Goal: Task Accomplishment & Management: Use online tool/utility

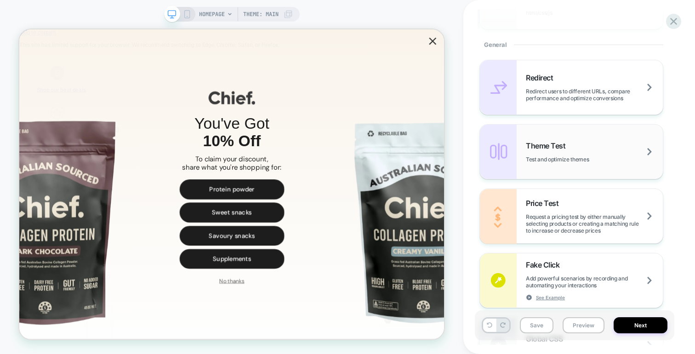
click at [567, 155] on span "Test and optimize themes" at bounding box center [283, 103] width 567 height 175
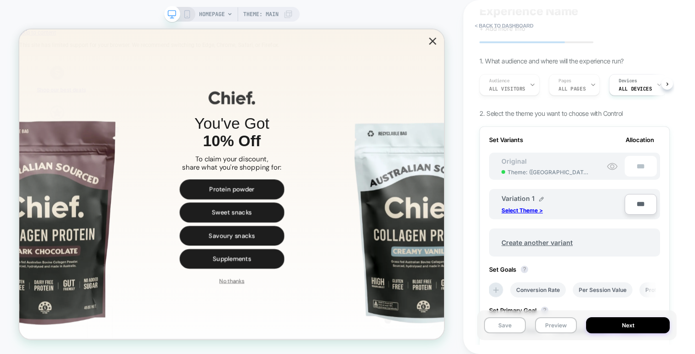
scroll to position [35, 0]
click at [529, 209] on p "Select Theme >" at bounding box center [521, 208] width 41 height 7
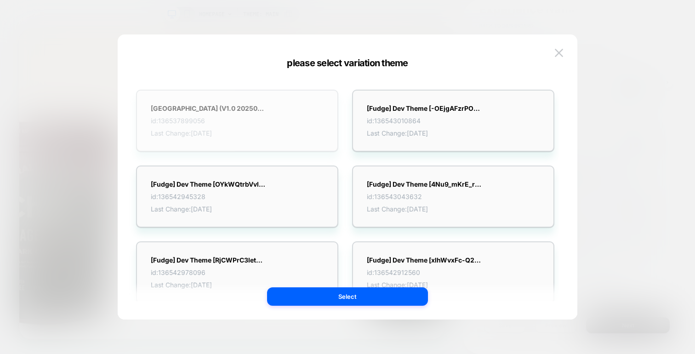
click at [0, 0] on div "Palo Alto (V1.0 20250831) TEST PDP CAROSEL id: 136537899056 Last Change: 06/09/…" at bounding box center [0, 0] width 0 height 0
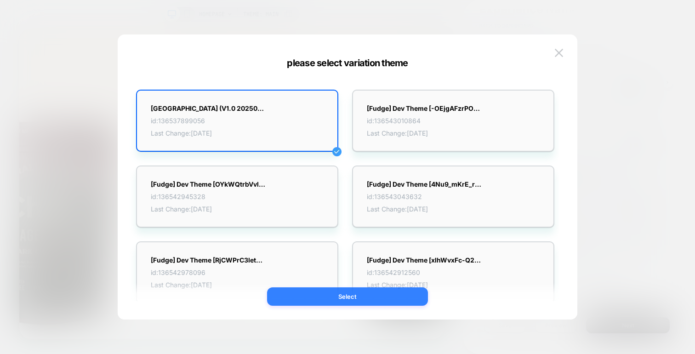
click at [361, 296] on button "Select" at bounding box center [347, 296] width 161 height 18
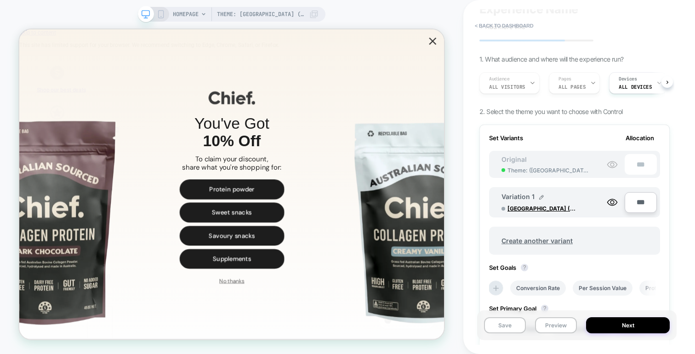
scroll to position [0, 0]
click at [161, 16] on icon at bounding box center [161, 14] width 8 height 8
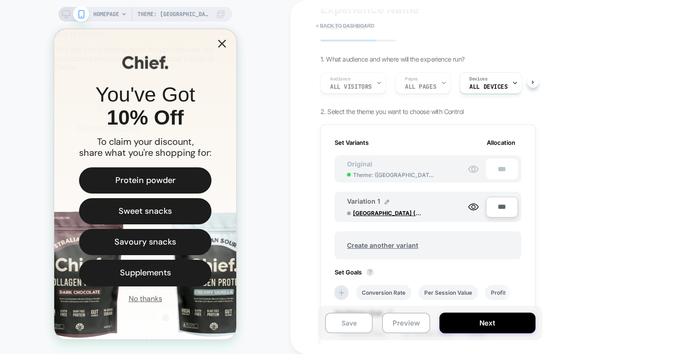
click at [387, 215] on span "Palo Alto (V1.0 20250831) TEST PDP CAROSEL" at bounding box center [387, 213] width 69 height 7
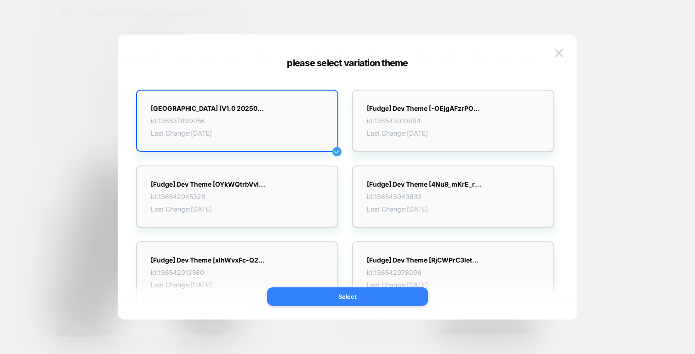
click at [348, 292] on button "Select" at bounding box center [347, 296] width 161 height 18
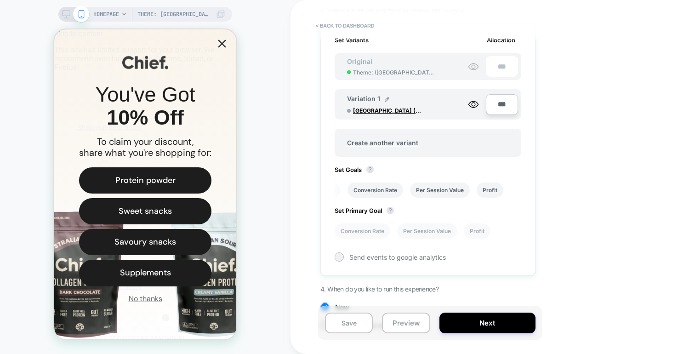
scroll to position [168, 0]
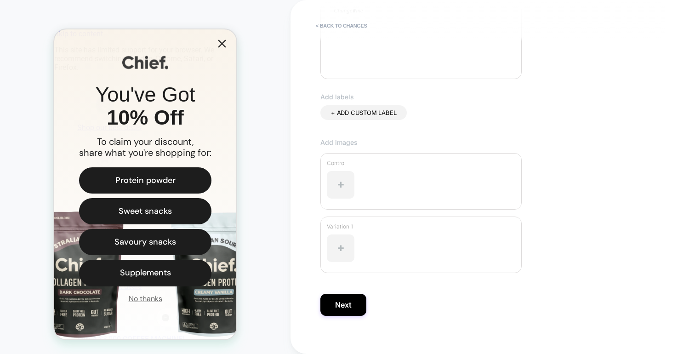
scroll to position [232, 0]
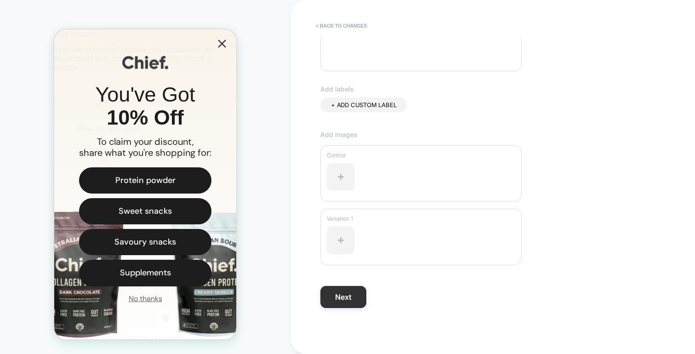
type input "**********"
click at [349, 293] on button "Next" at bounding box center [343, 297] width 46 height 22
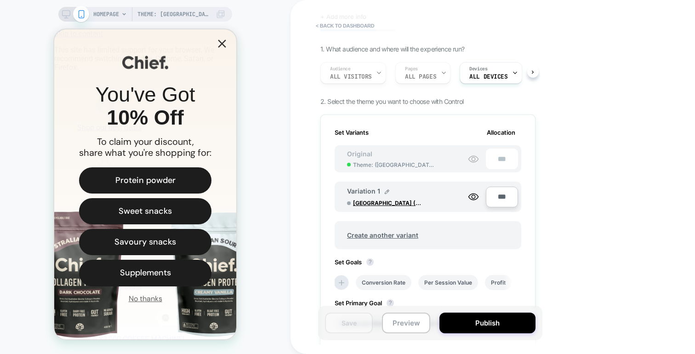
scroll to position [168, 0]
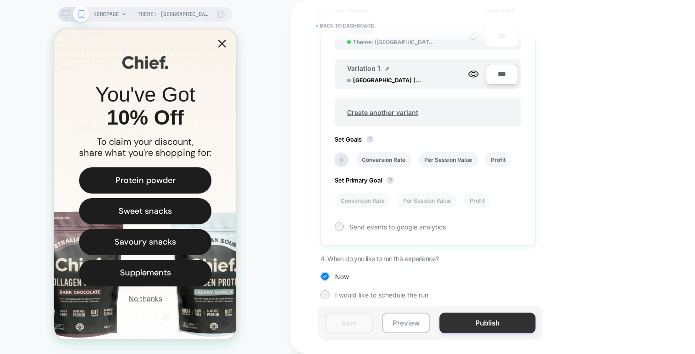
click at [473, 324] on button "Publish" at bounding box center [487, 322] width 96 height 21
